Goal: Find contact information: Find contact information

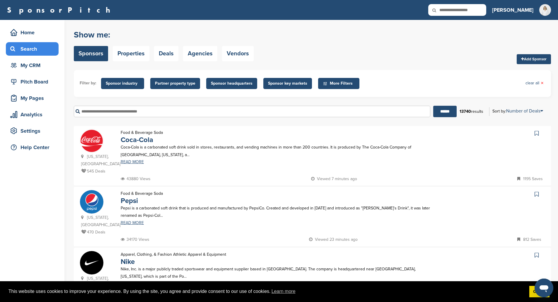
click at [114, 109] on input "text" at bounding box center [252, 111] width 356 height 11
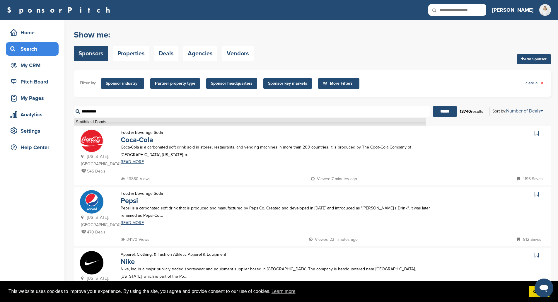
click at [122, 124] on li "Smithfield Foods" at bounding box center [250, 122] width 352 height 8
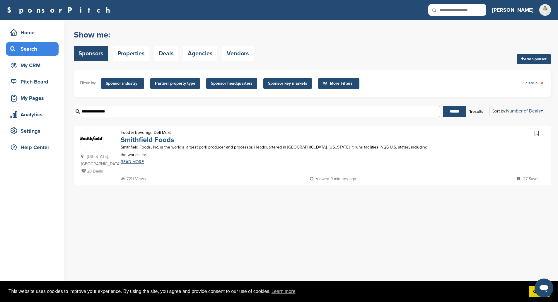
type input "**********"
click at [141, 140] on link "Smithfield Foods" at bounding box center [147, 140] width 53 height 8
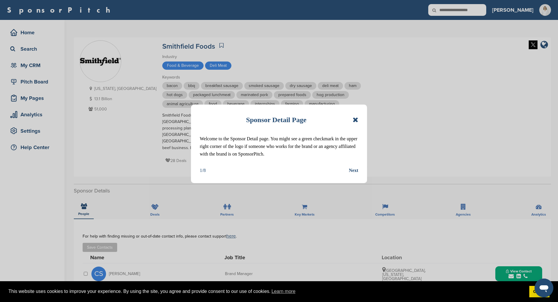
click at [355, 118] on icon at bounding box center [356, 119] width 6 height 7
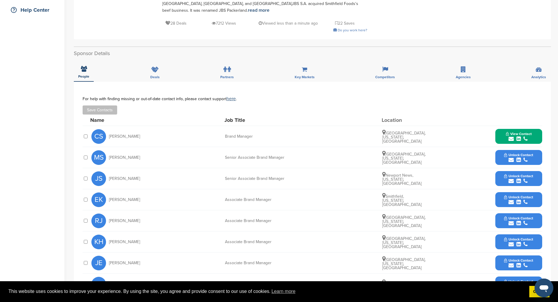
scroll to position [146, 0]
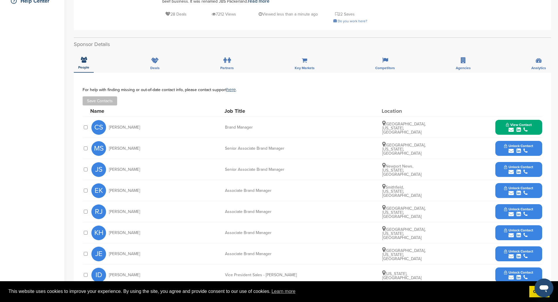
click at [517, 123] on span "View Contact" at bounding box center [519, 125] width 26 height 4
click at [524, 141] on div "csiracusa@smithfield.com" at bounding box center [508, 145] width 54 height 8
click at [536, 141] on img at bounding box center [537, 143] width 4 height 4
drag, startPoint x: 45, startPoint y: 123, endPoint x: 37, endPoint y: 122, distance: 8.8
click at [45, 123] on div "Home Search My CRM Pitch Board My Pages Analytics Settings Help Center" at bounding box center [32, 137] width 64 height 526
